Goal: Information Seeking & Learning: Find specific fact

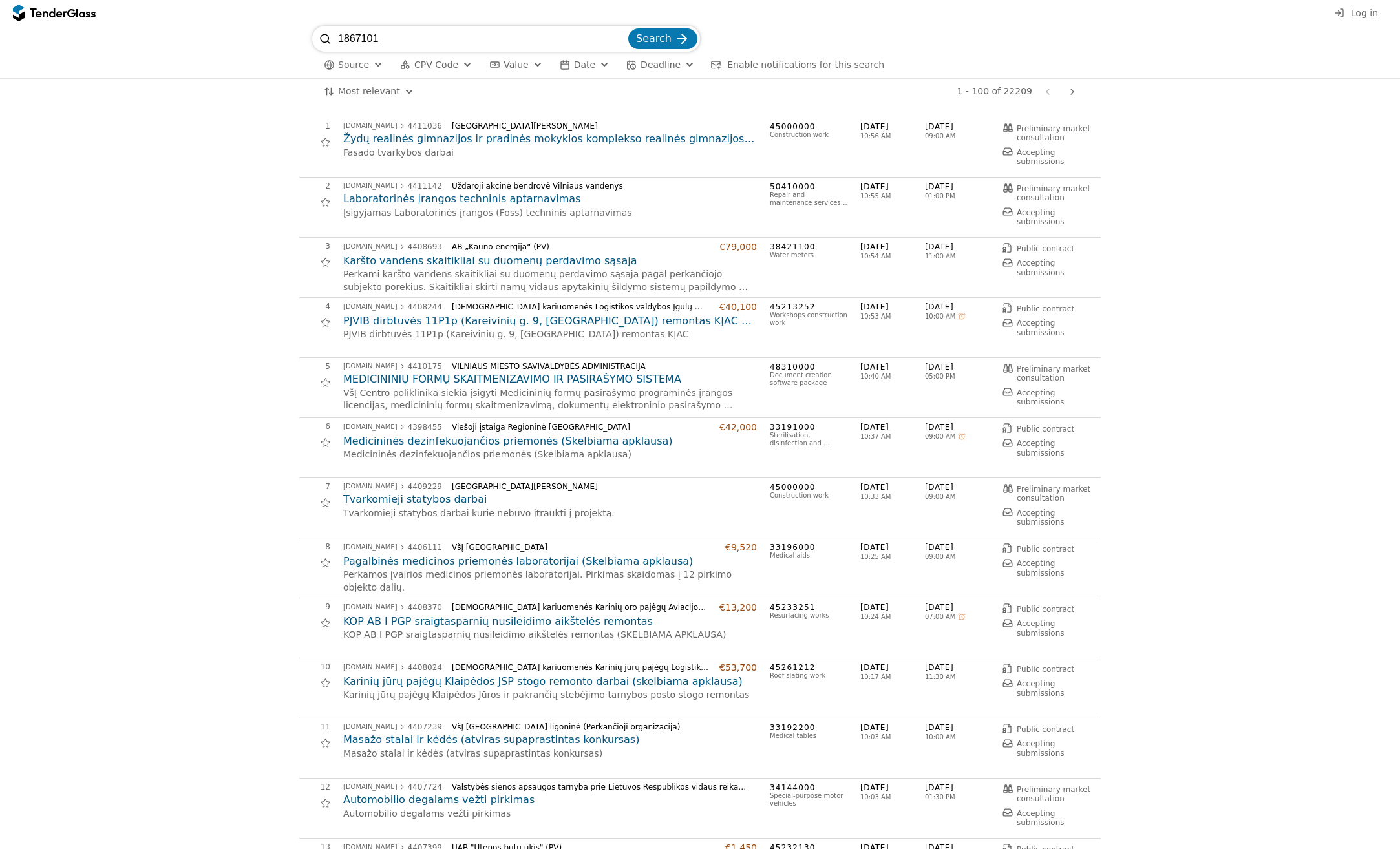
type input "1867101"
click at [662, 39] on span "Search" at bounding box center [654, 39] width 35 height 13
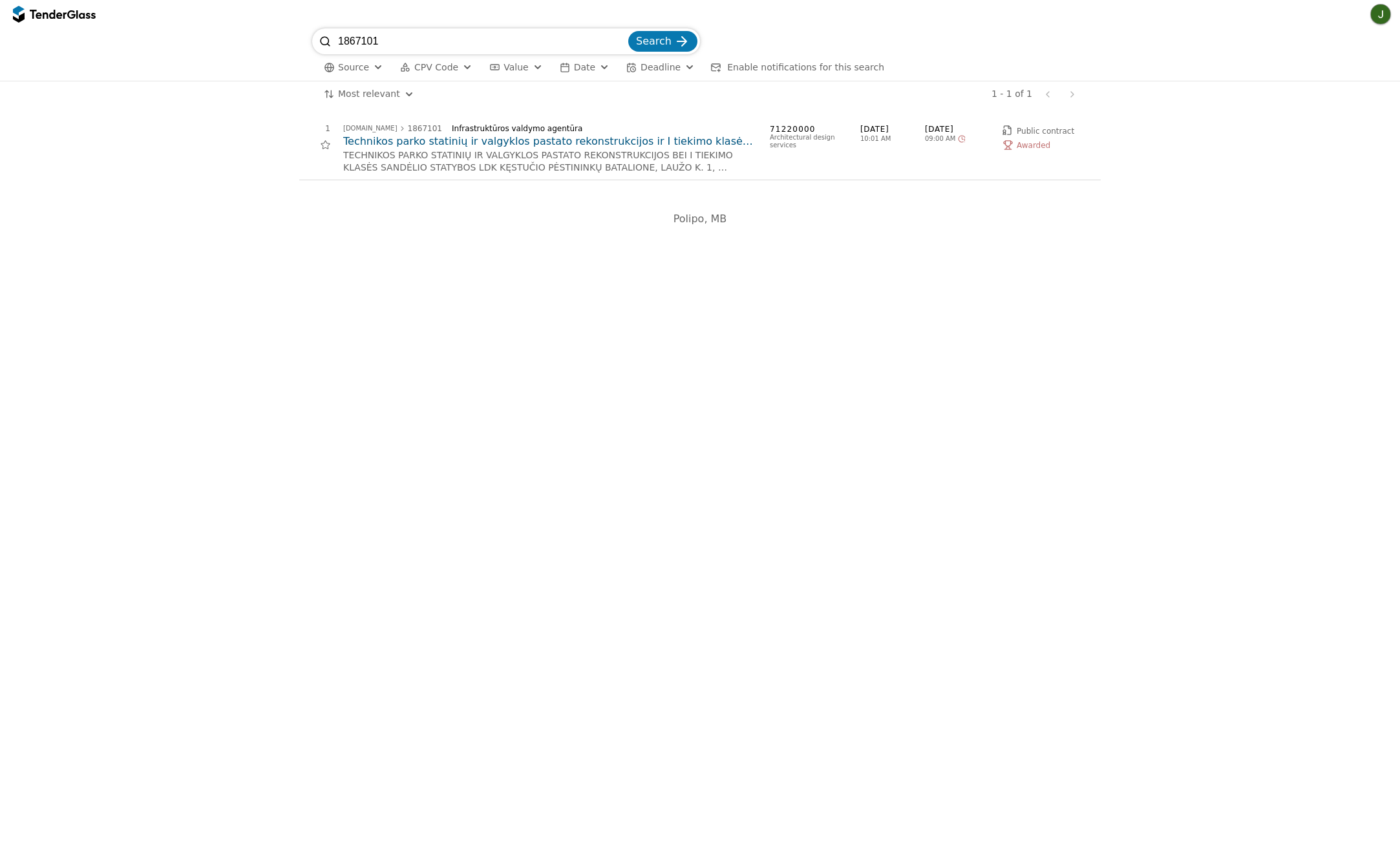
click at [531, 141] on h2 "Technikos parko statinių ir valgyklos pastato rekonstrukcijos ir I tiekimo klas…" at bounding box center [550, 142] width 413 height 14
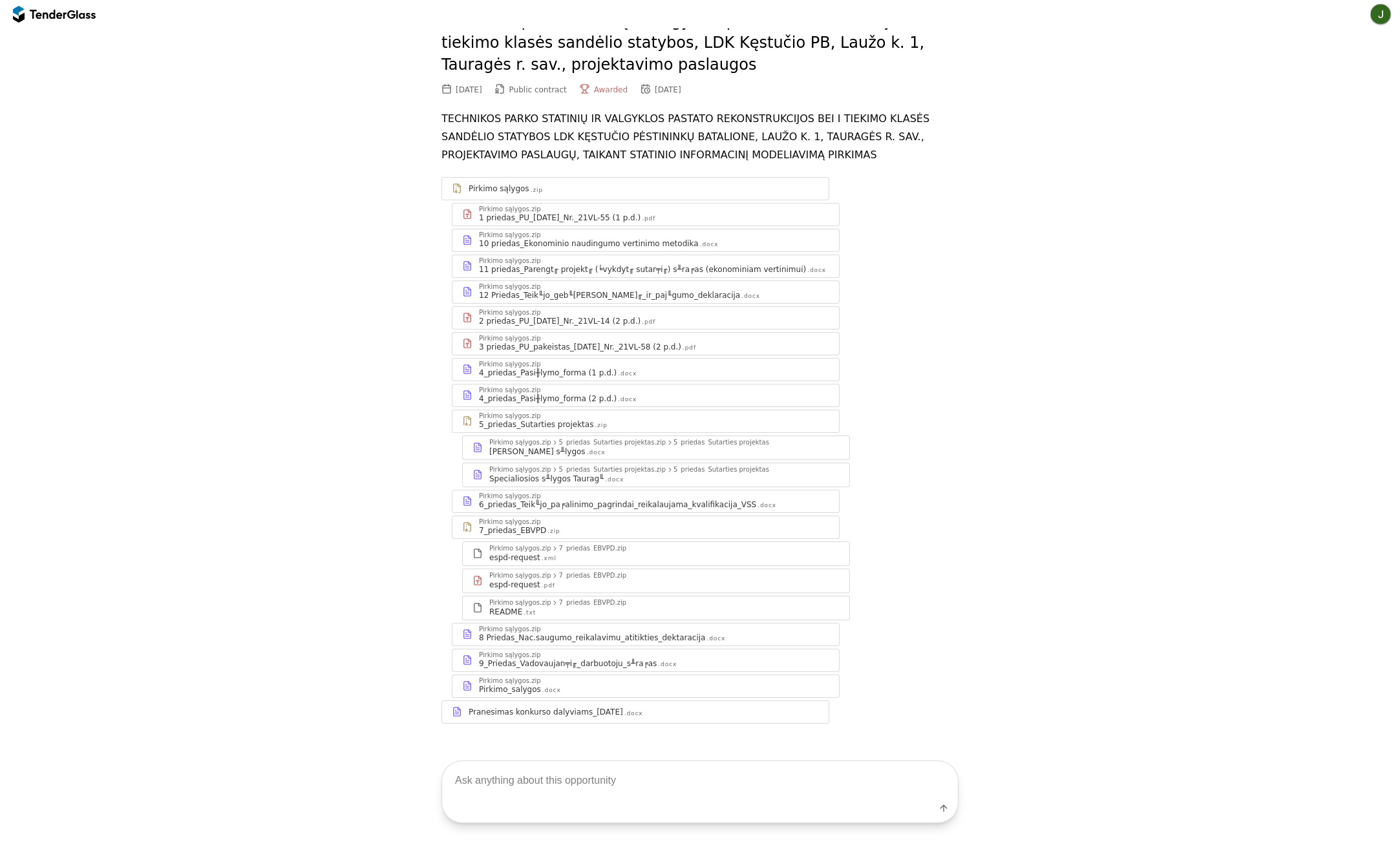
scroll to position [81, 0]
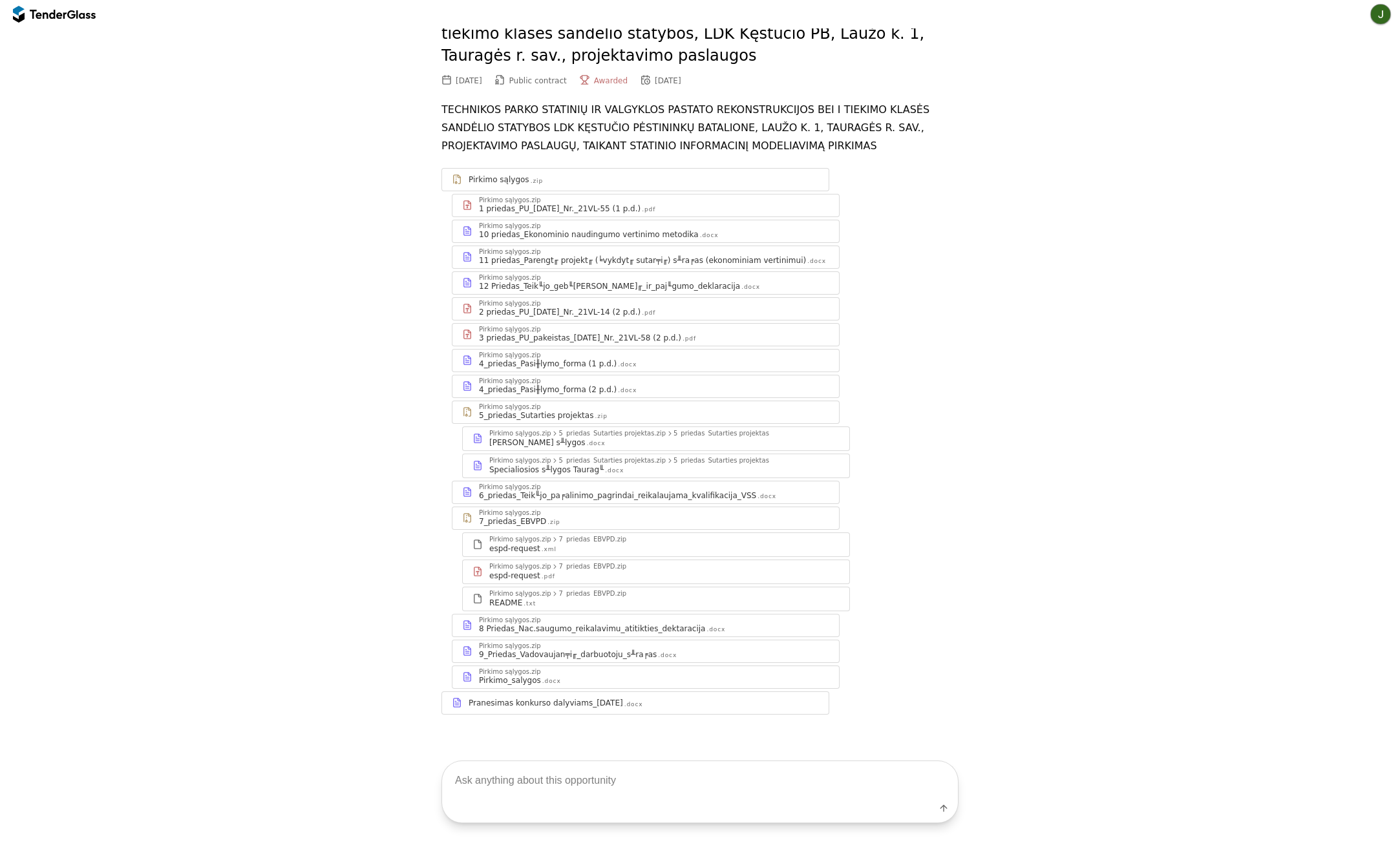
click at [524, 700] on div "Pranesimas konkurso dalyviams_[DATE]" at bounding box center [545, 702] width 154 height 10
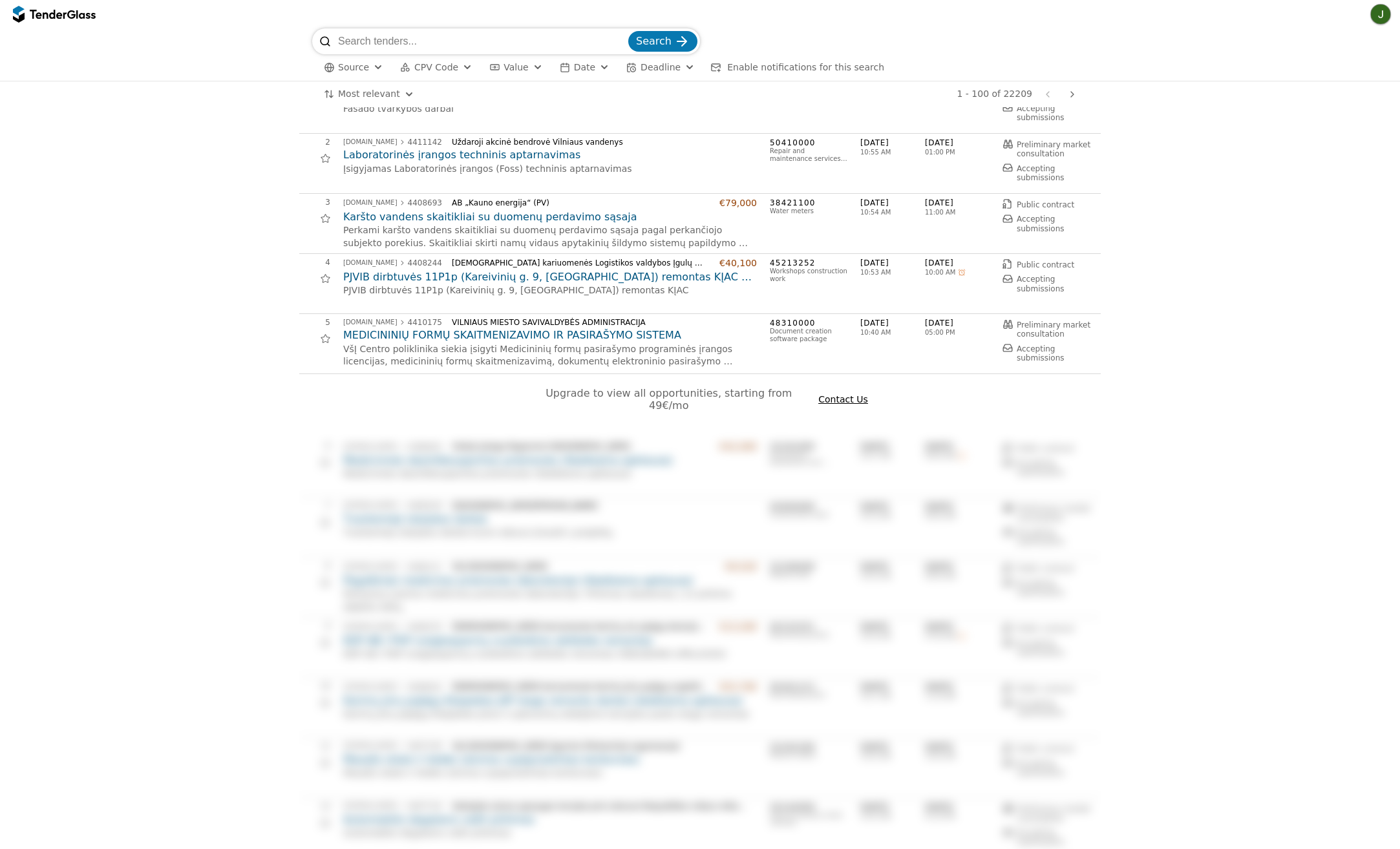
scroll to position [194, 0]
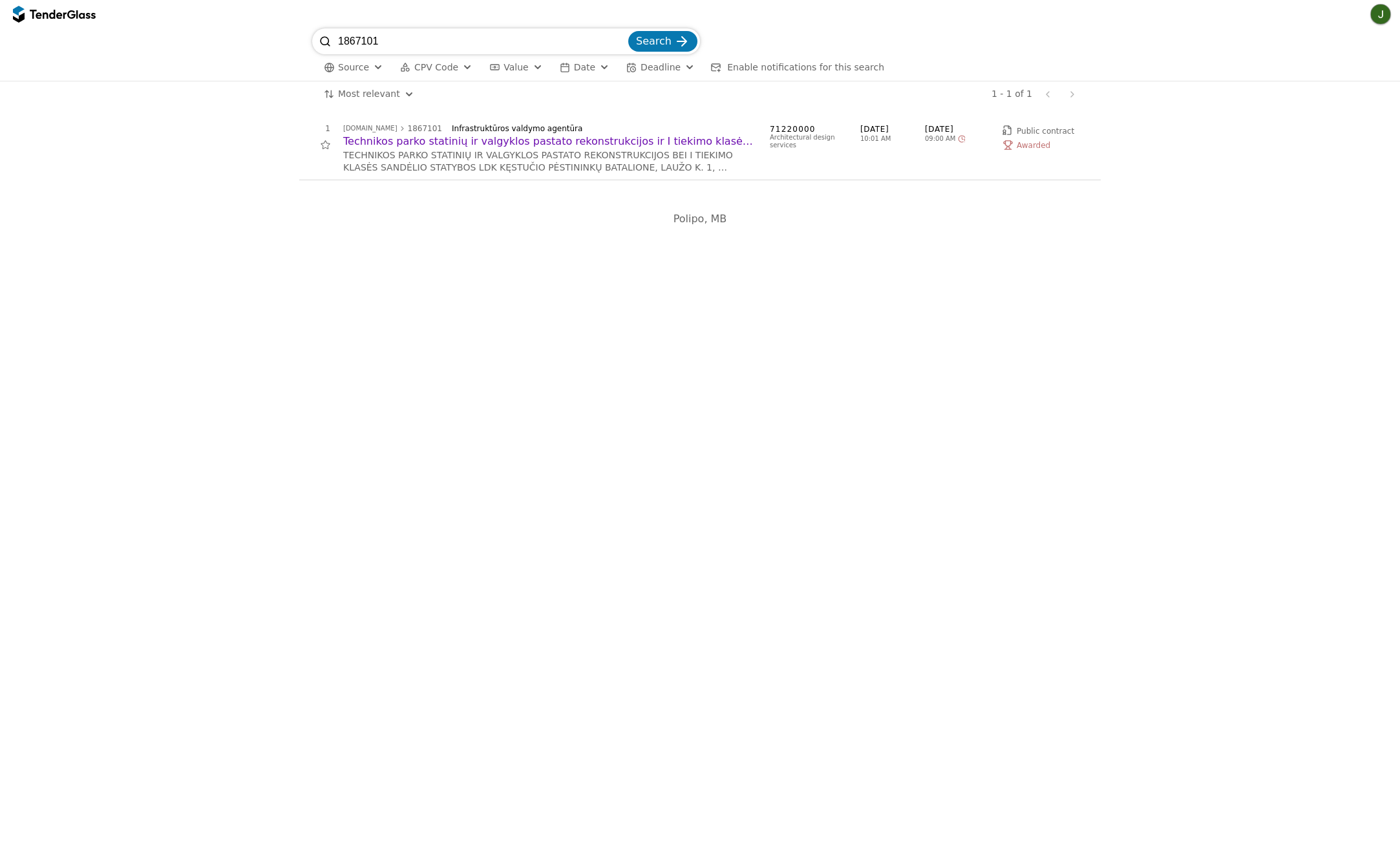
click at [480, 142] on h2 "Technikos parko statinių ir valgyklos pastato rekonstrukcijos ir I tiekimo klas…" at bounding box center [550, 142] width 413 height 14
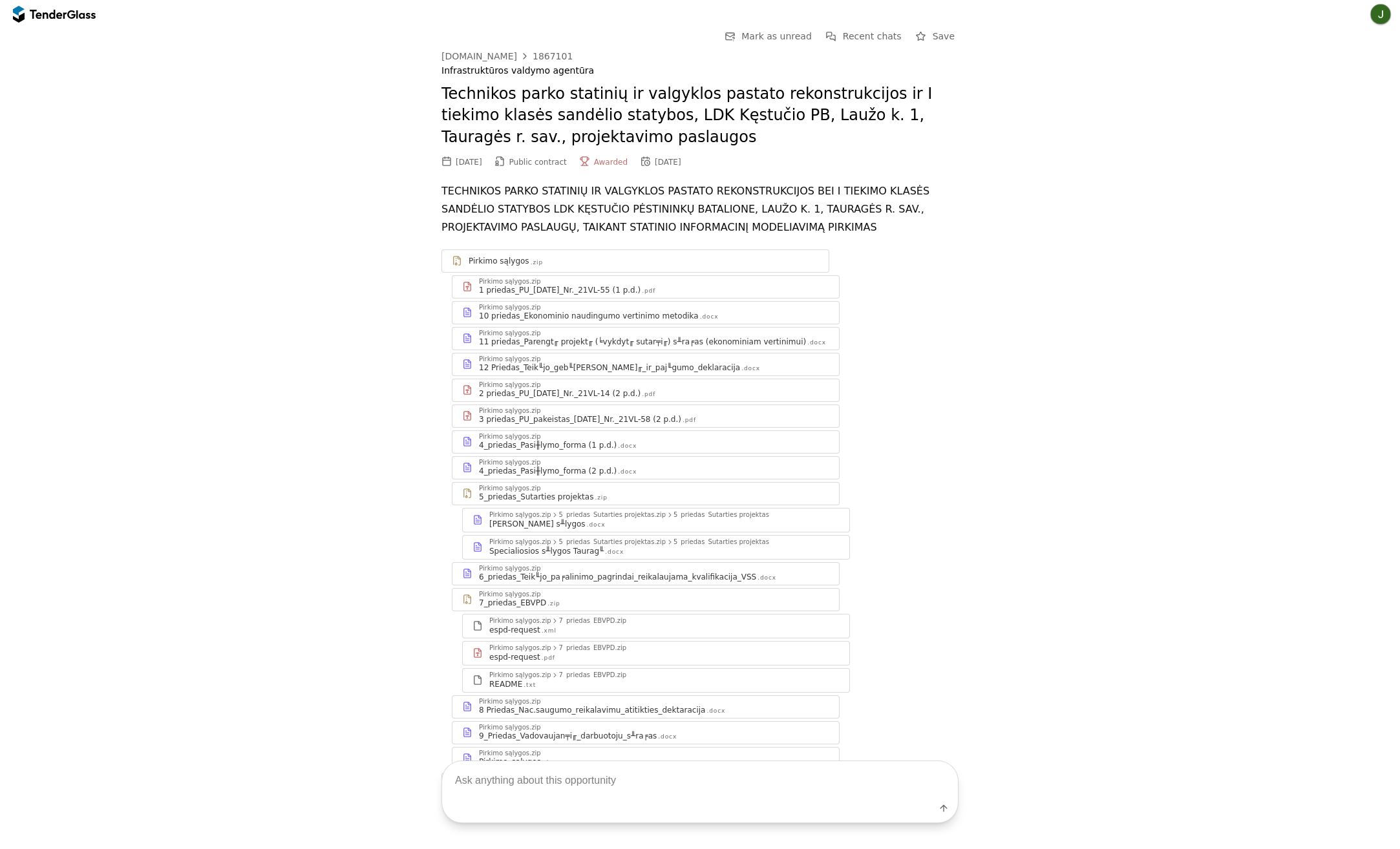
click at [1097, 123] on div "Go Back Mark as unread Recent chats Save [DOMAIN_NAME] 1867101 Infrastruktūros …" at bounding box center [700, 422] width 1387 height 788
click at [1000, 241] on div "Go Back Mark as unread Recent chats Save [DOMAIN_NAME] 1867101 Infrastruktūros …" at bounding box center [700, 422] width 1387 height 788
